Goal: Find specific page/section: Find specific page/section

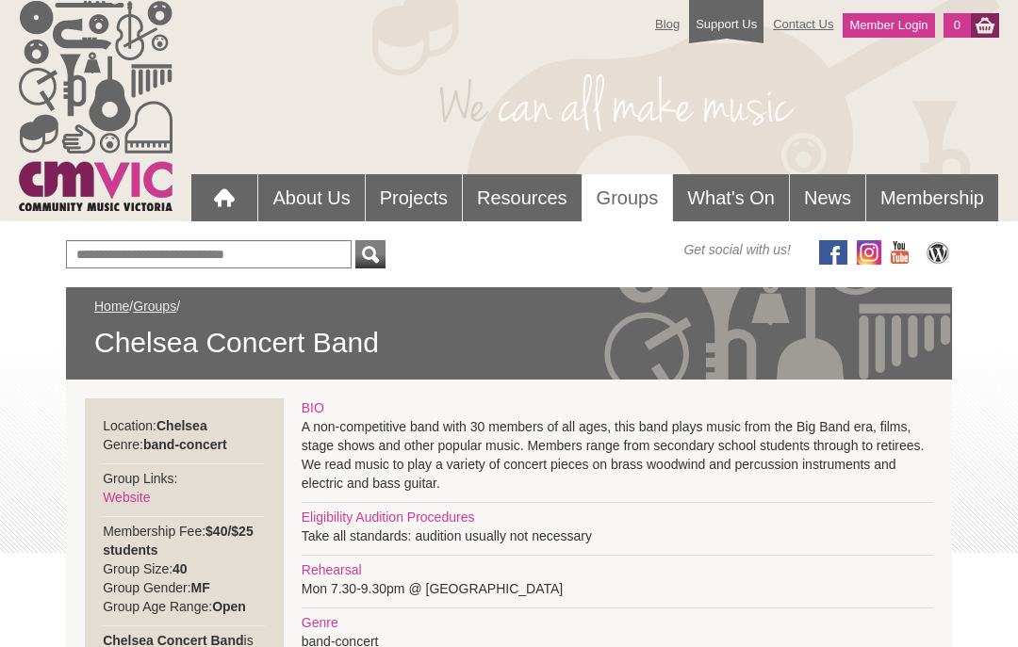
scroll to position [6, 0]
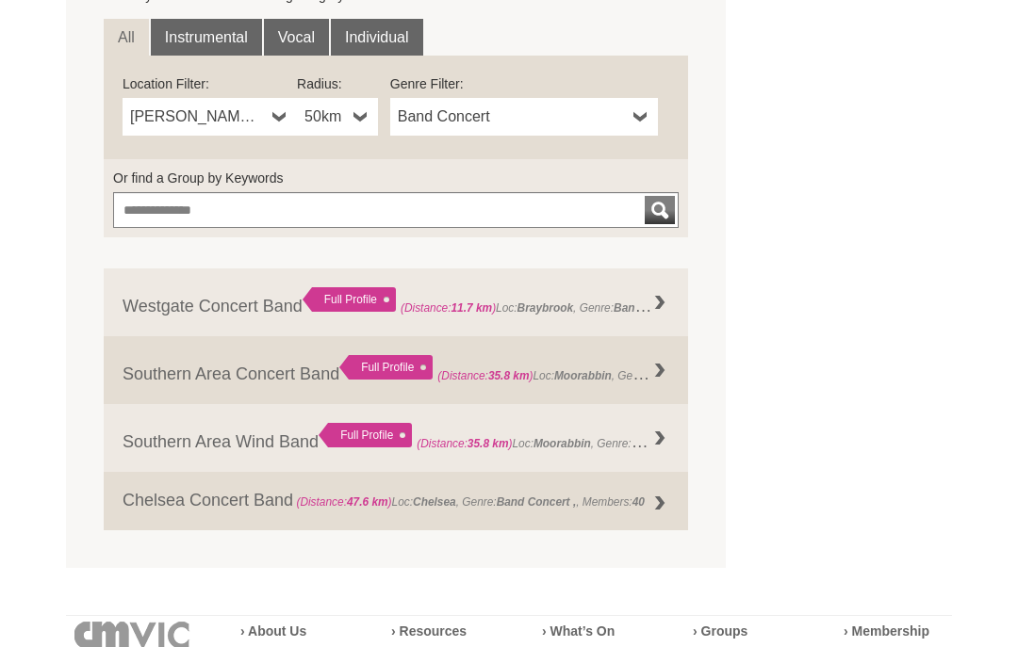
scroll to position [692, 0]
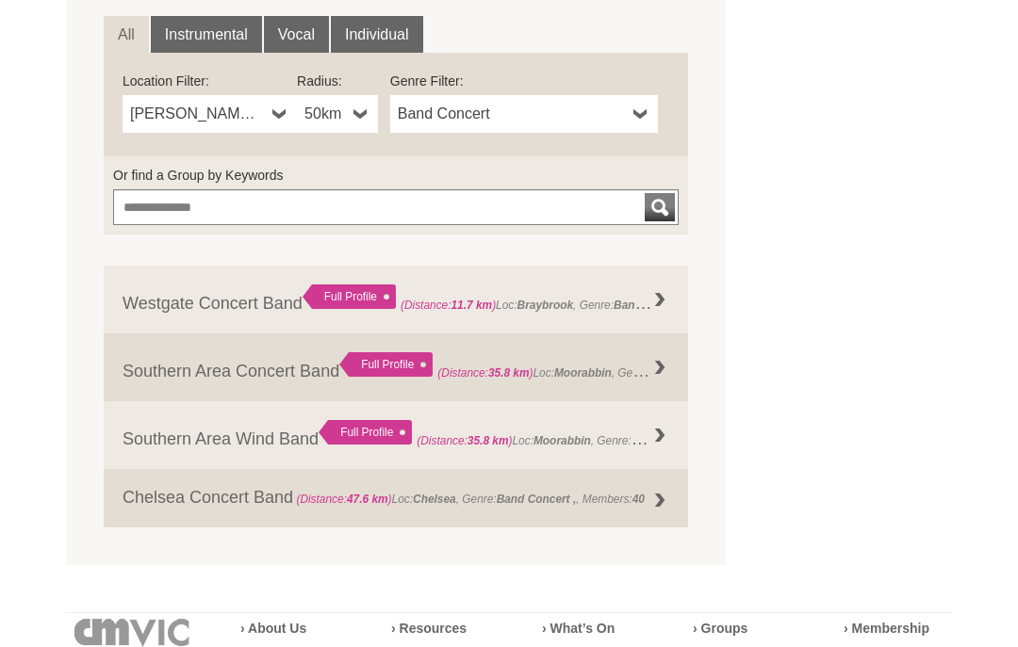
click at [602, 368] on strong "Moorabbin" at bounding box center [582, 373] width 57 height 13
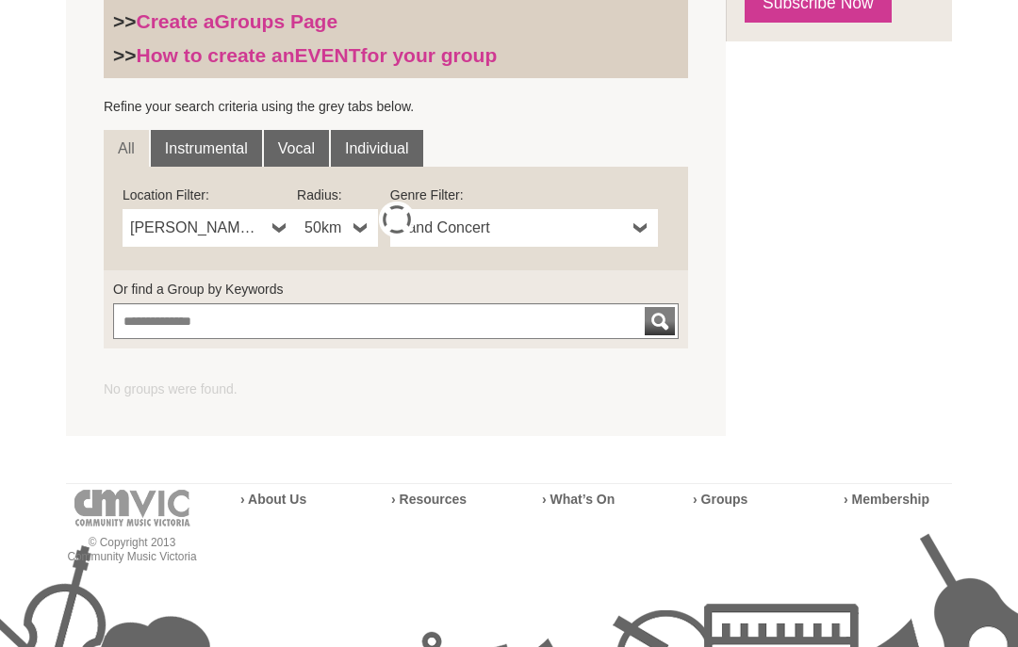
scroll to position [570, 0]
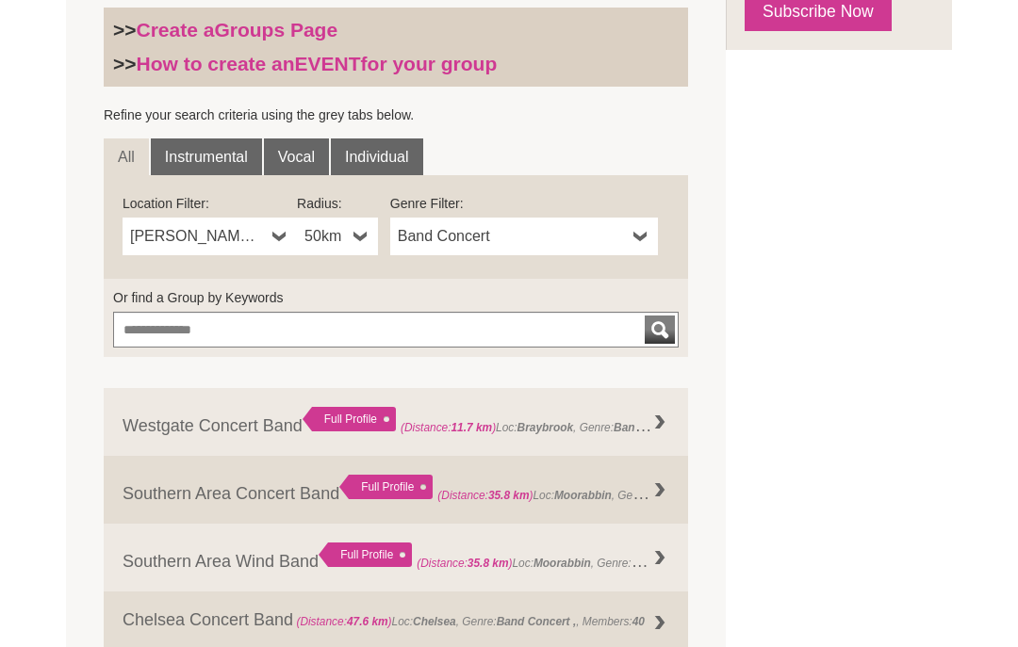
click at [221, 155] on link "Instrumental" at bounding box center [206, 158] width 111 height 38
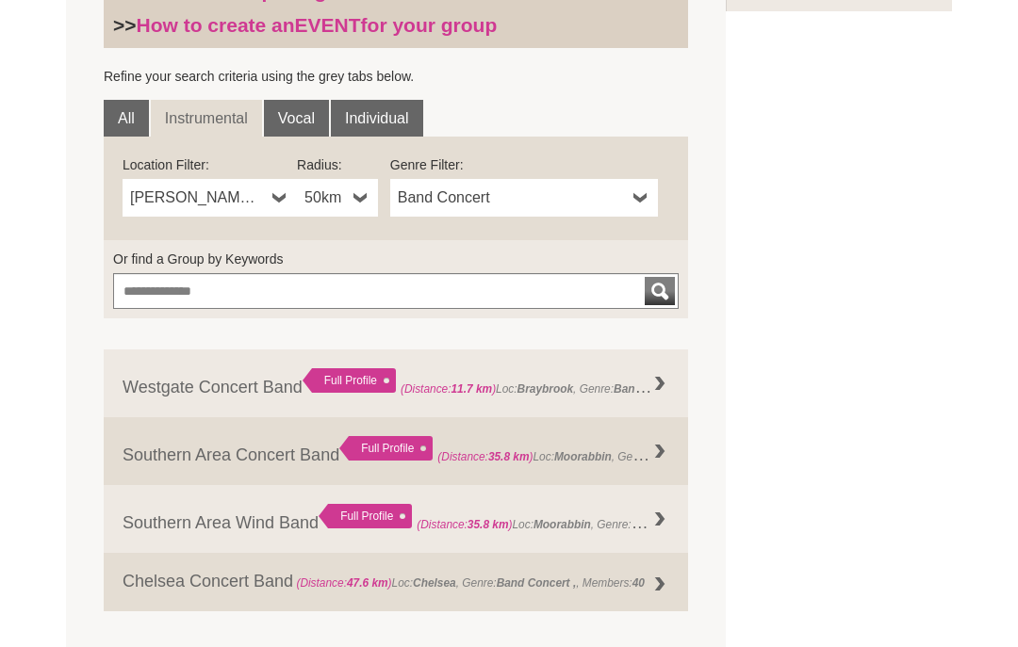
scroll to position [608, 0]
click at [465, 507] on link "Southern Area Wind Band Full Profile (Distance: 35.8 km ) Loc: Moorabbin , Genr…" at bounding box center [396, 520] width 584 height 68
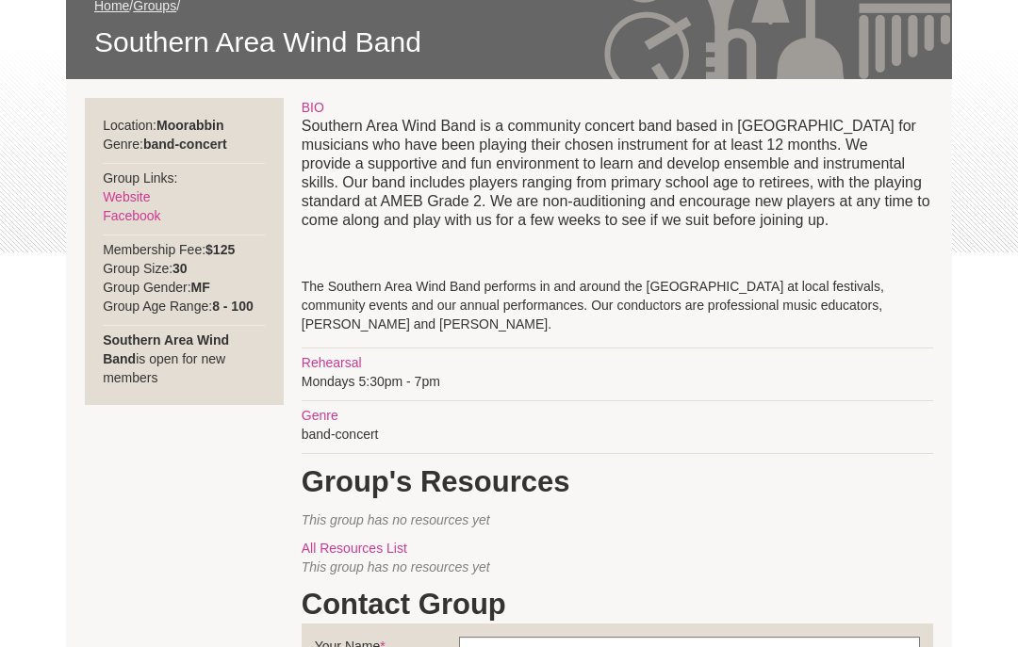
scroll to position [384, 0]
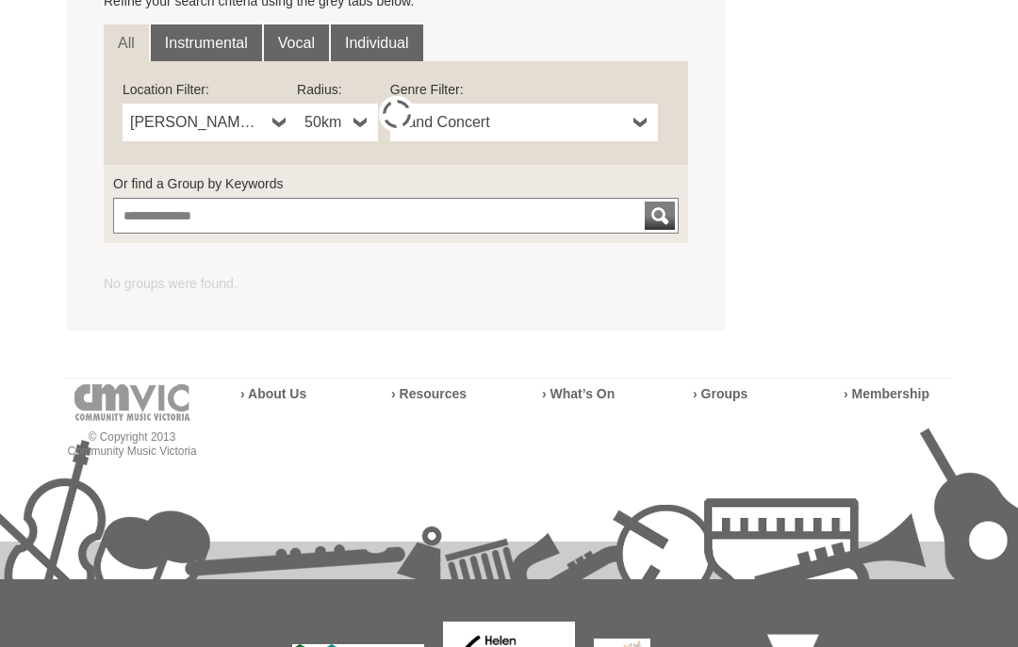
scroll to position [683, 0]
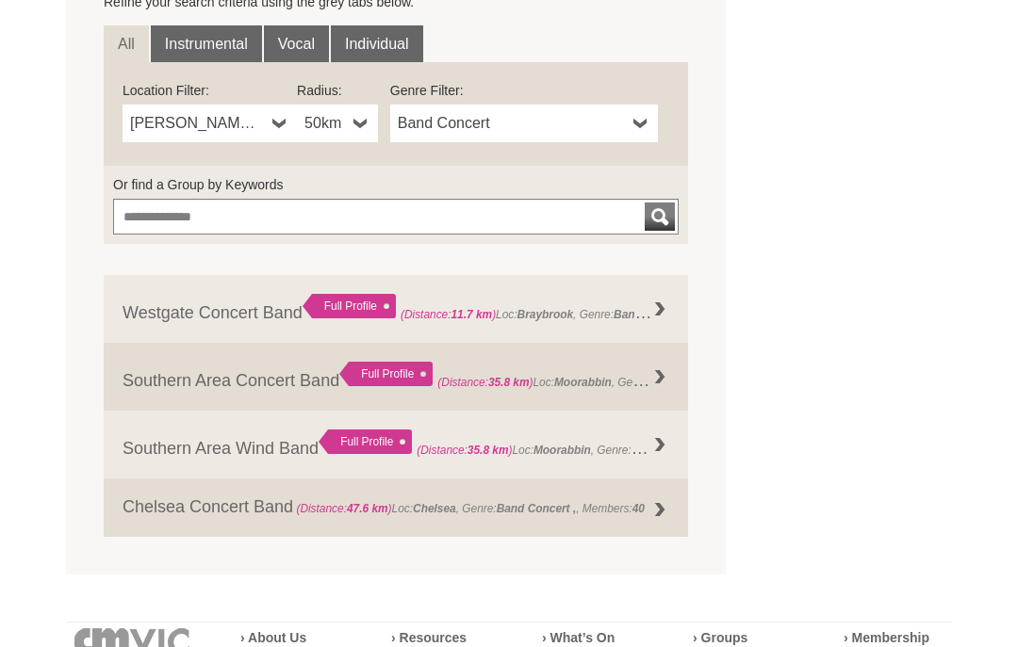
click at [251, 310] on link "Westgate Concert Band Full Profile (Distance: 11.7 km ) Loc: Braybrook , Genre:…" at bounding box center [396, 309] width 584 height 68
